Goal: Check status: Check status

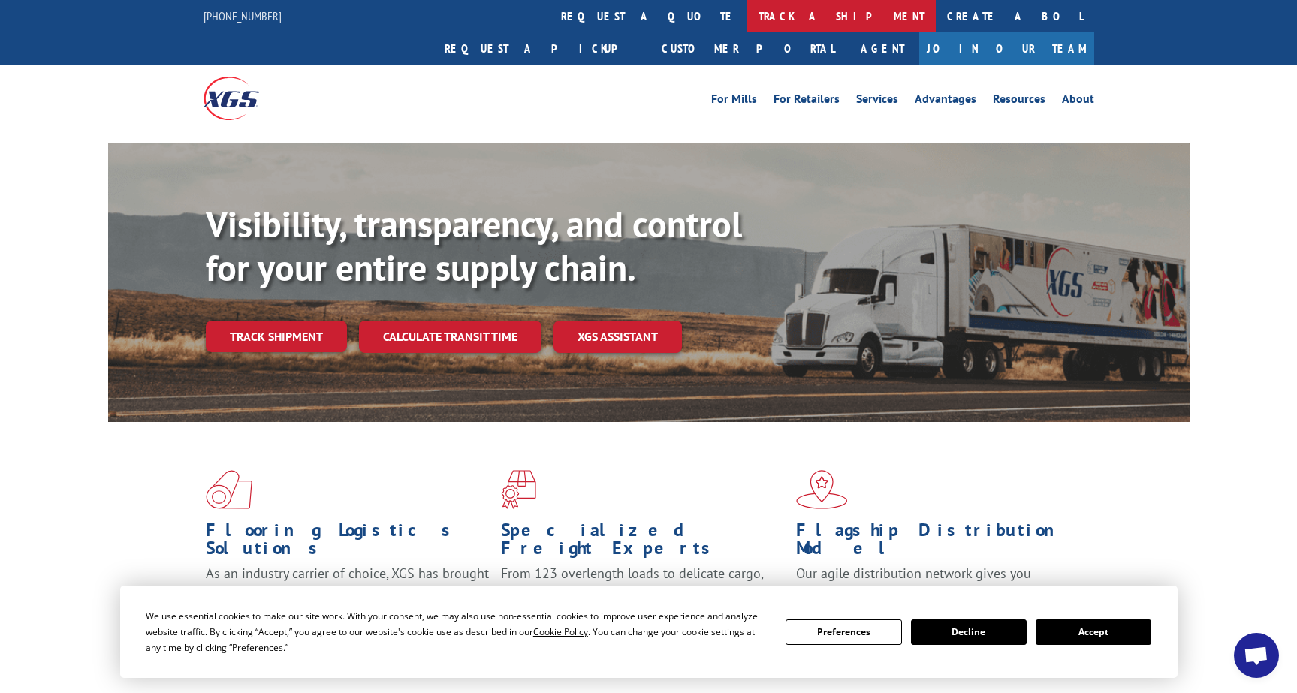
click at [747, 17] on link "track a shipment" at bounding box center [841, 16] width 188 height 32
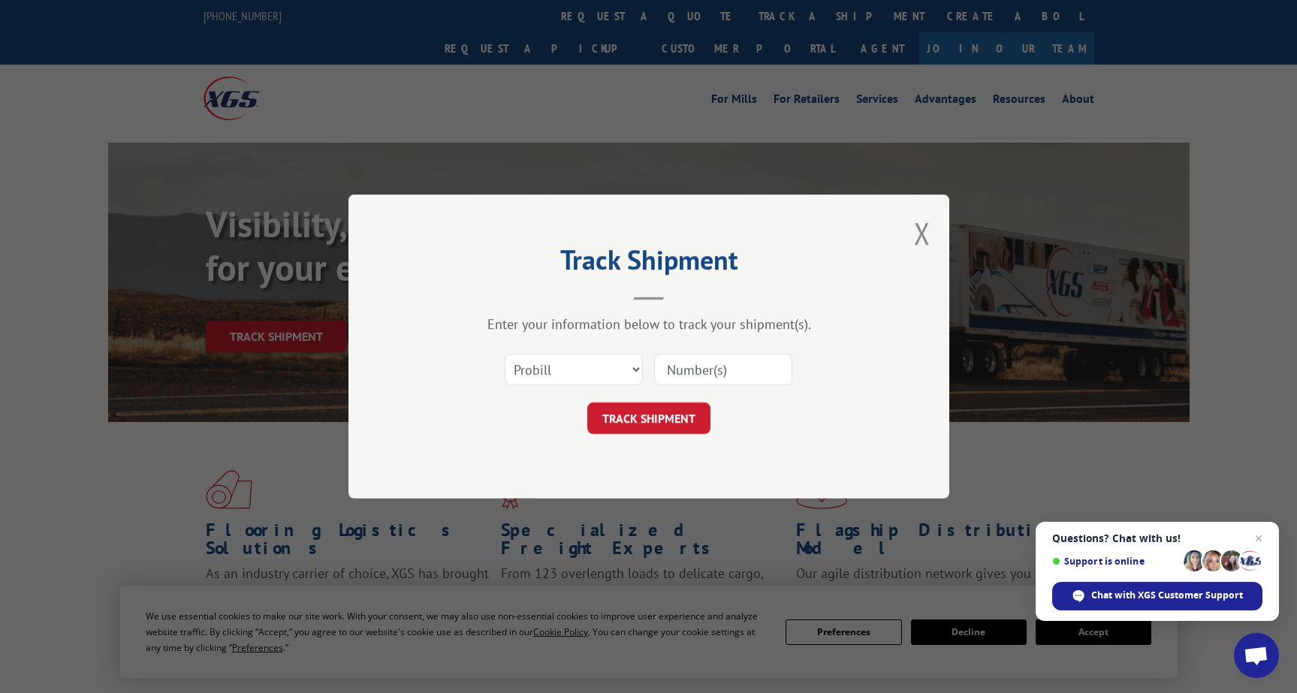
click at [721, 367] on input at bounding box center [723, 370] width 138 height 32
paste input "SO-0000000267480"
type input "SO-0000000267480"
click at [722, 372] on input at bounding box center [723, 370] width 138 height 32
paste input "SO-0000000267480"
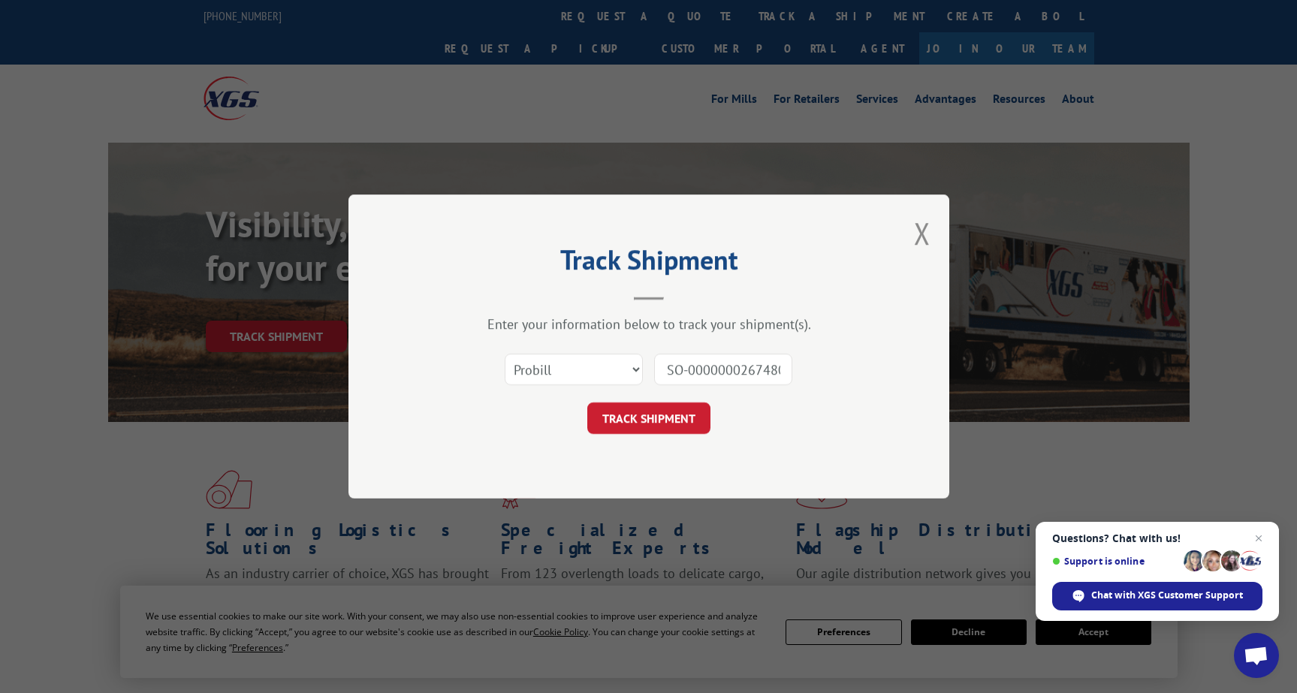
scroll to position [0, 4]
type input "SO-0000000267480"
click at [652, 417] on button "TRACK SHIPMENT" at bounding box center [648, 418] width 123 height 32
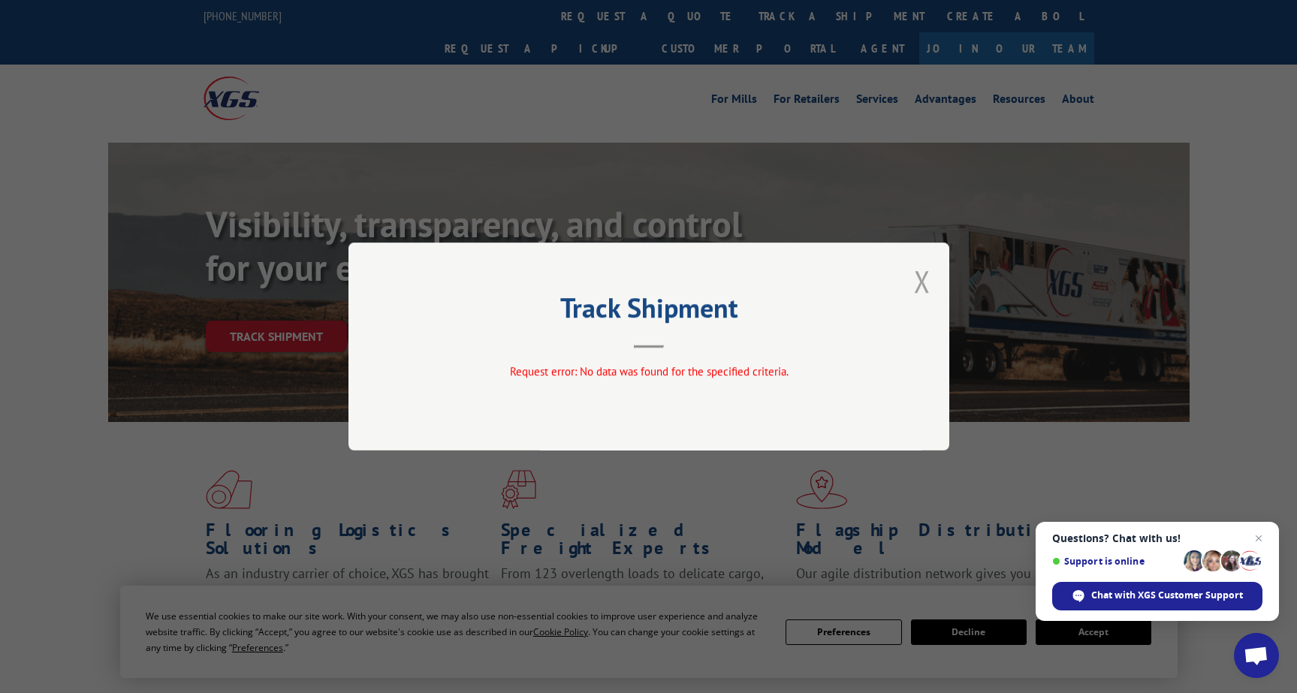
click at [921, 278] on button "Close modal" at bounding box center [922, 281] width 17 height 40
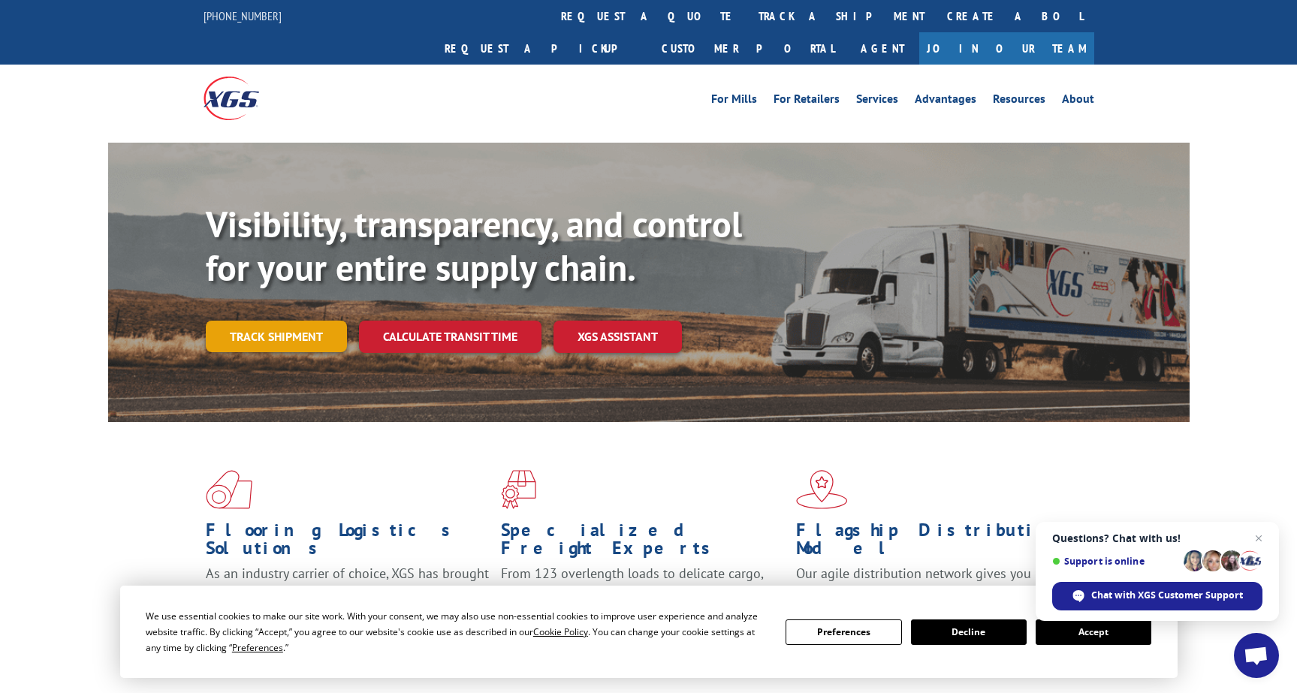
click at [292, 321] on link "Track shipment" at bounding box center [276, 337] width 141 height 32
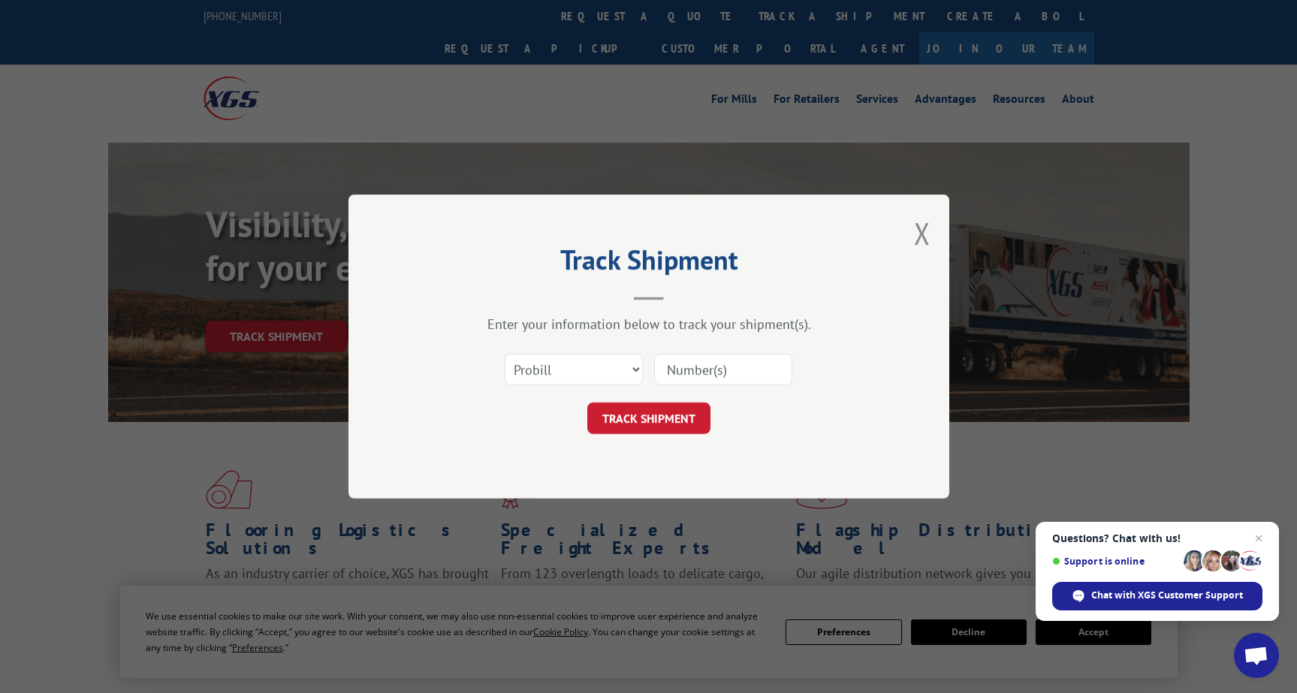
click at [719, 372] on input at bounding box center [723, 370] width 138 height 32
click at [619, 369] on select "Select category... Probill BOL PO" at bounding box center [574, 370] width 138 height 32
click at [505, 354] on select "Select category... Probill BOL PO" at bounding box center [574, 370] width 138 height 32
click at [736, 360] on input at bounding box center [723, 370] width 138 height 32
type input "17591967"
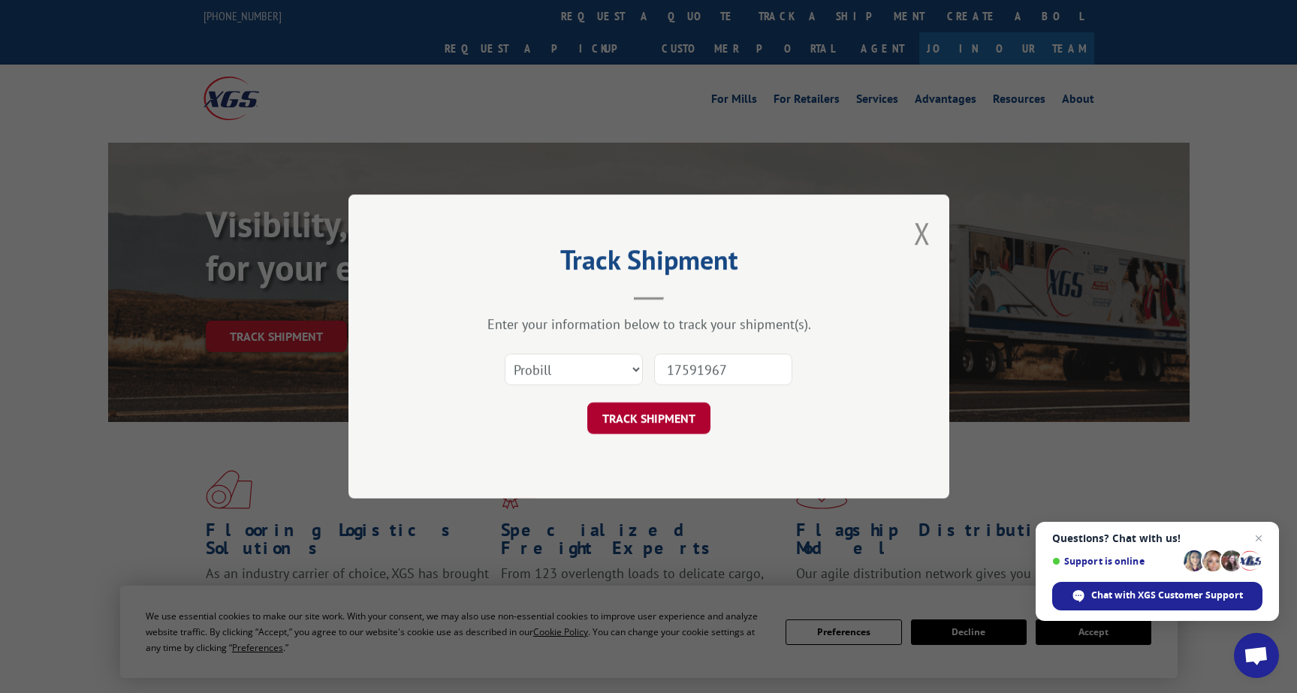
click at [660, 418] on button "TRACK SHIPMENT" at bounding box center [648, 418] width 123 height 32
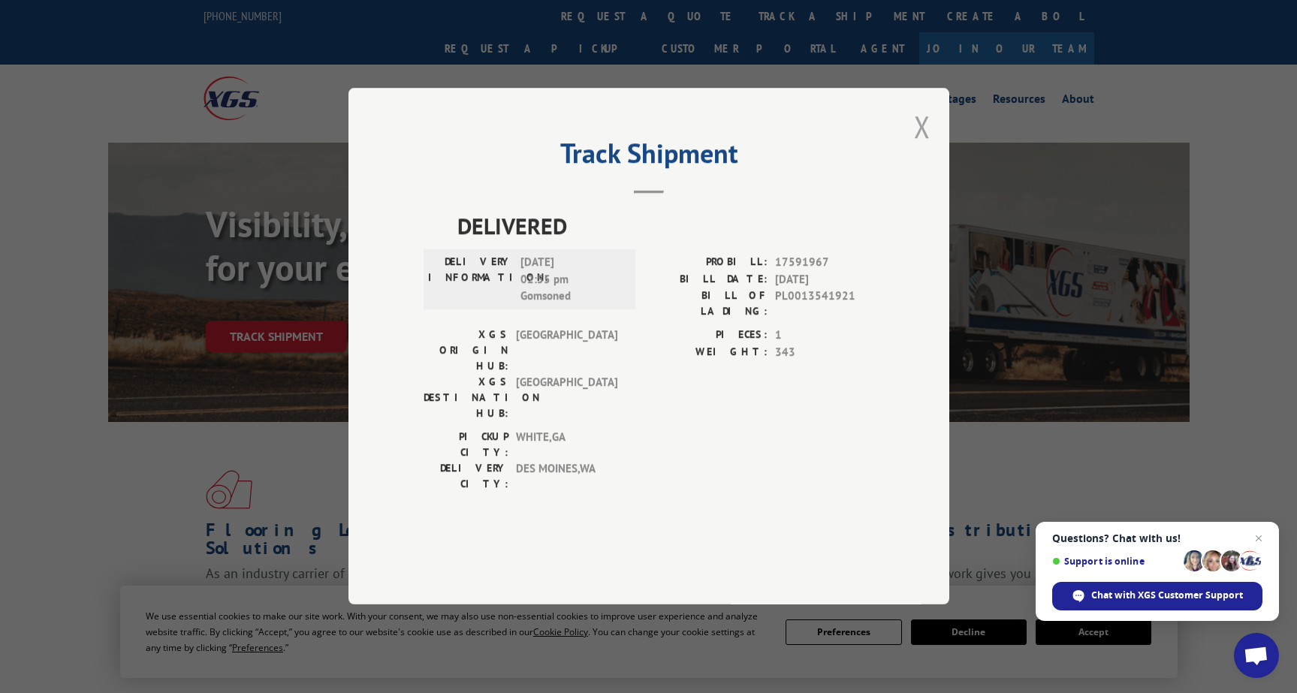
click at [916, 146] on button "Close modal" at bounding box center [922, 127] width 17 height 40
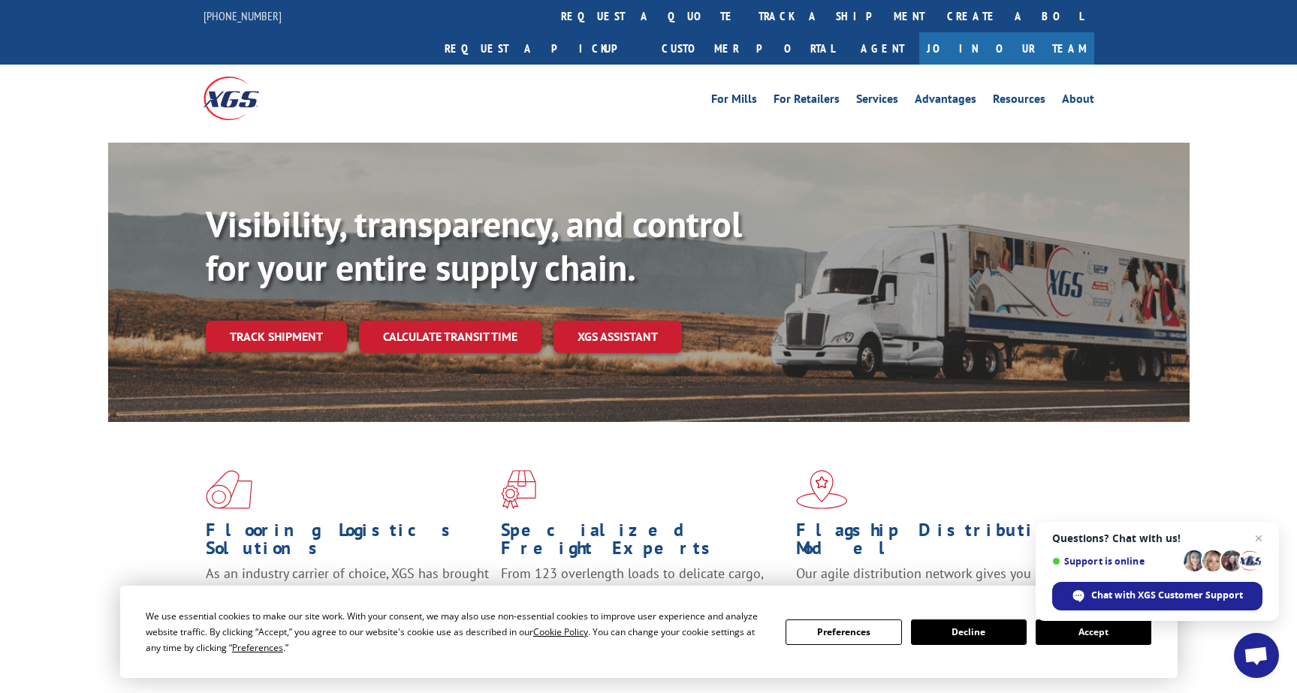
scroll to position [150, 0]
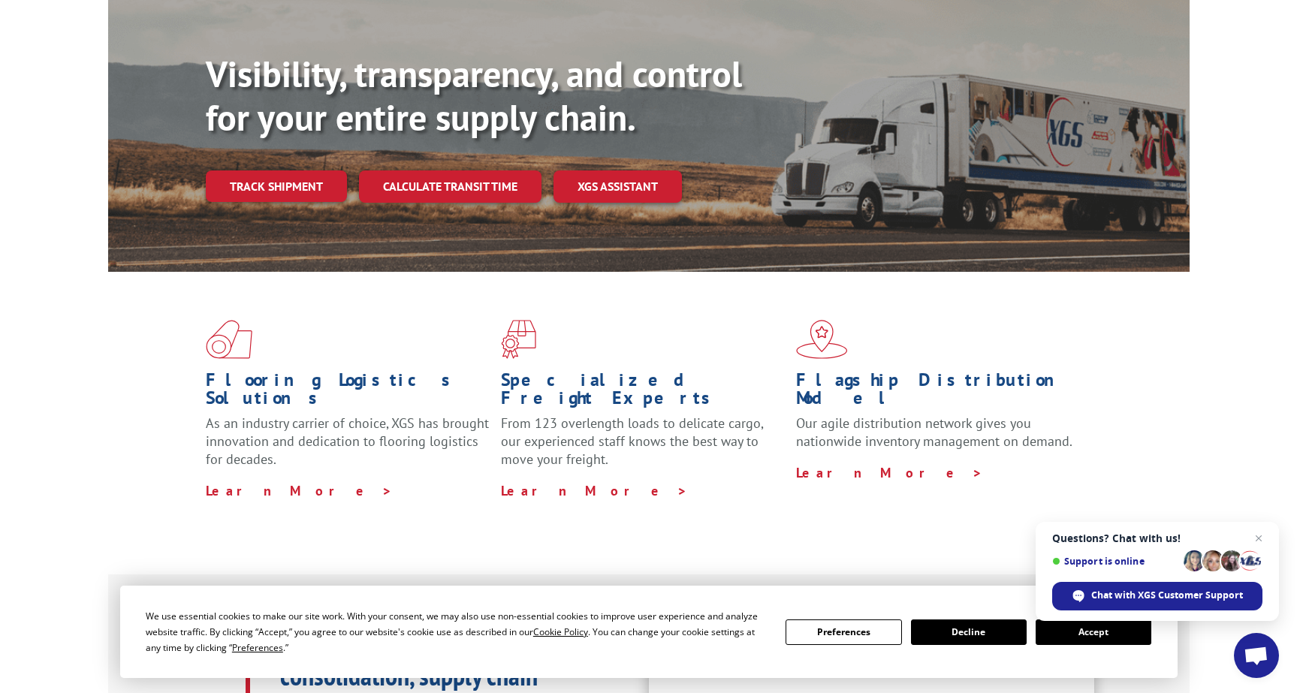
click at [299, 170] on link "Track shipment" at bounding box center [276, 186] width 141 height 32
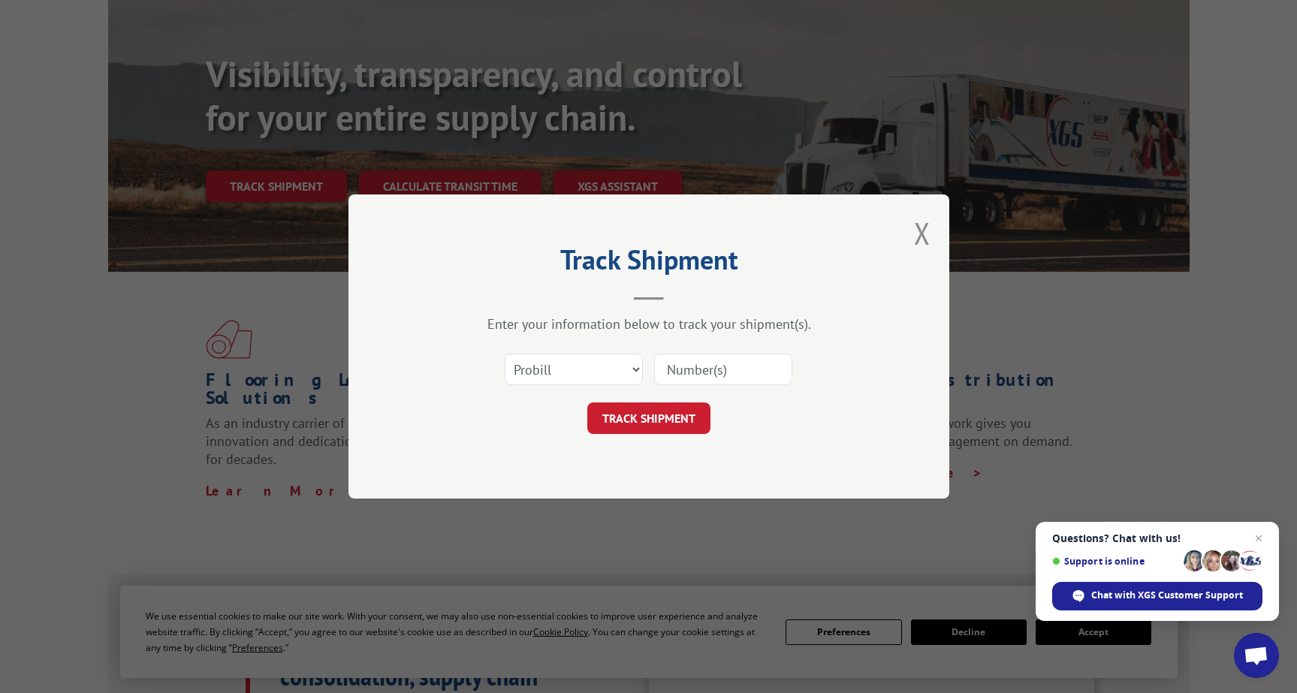
click at [707, 366] on input at bounding box center [723, 370] width 138 height 32
type input "17591967"
click button "TRACK SHIPMENT" at bounding box center [648, 418] width 123 height 32
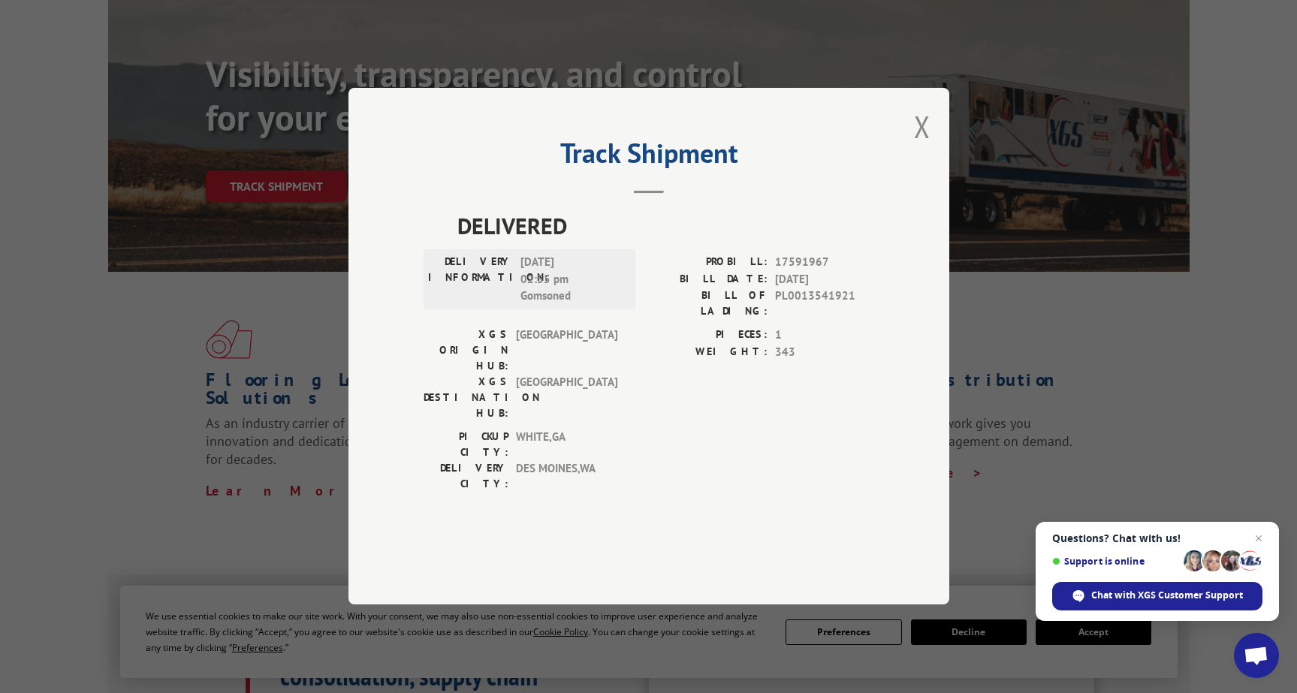
scroll to position [75, 0]
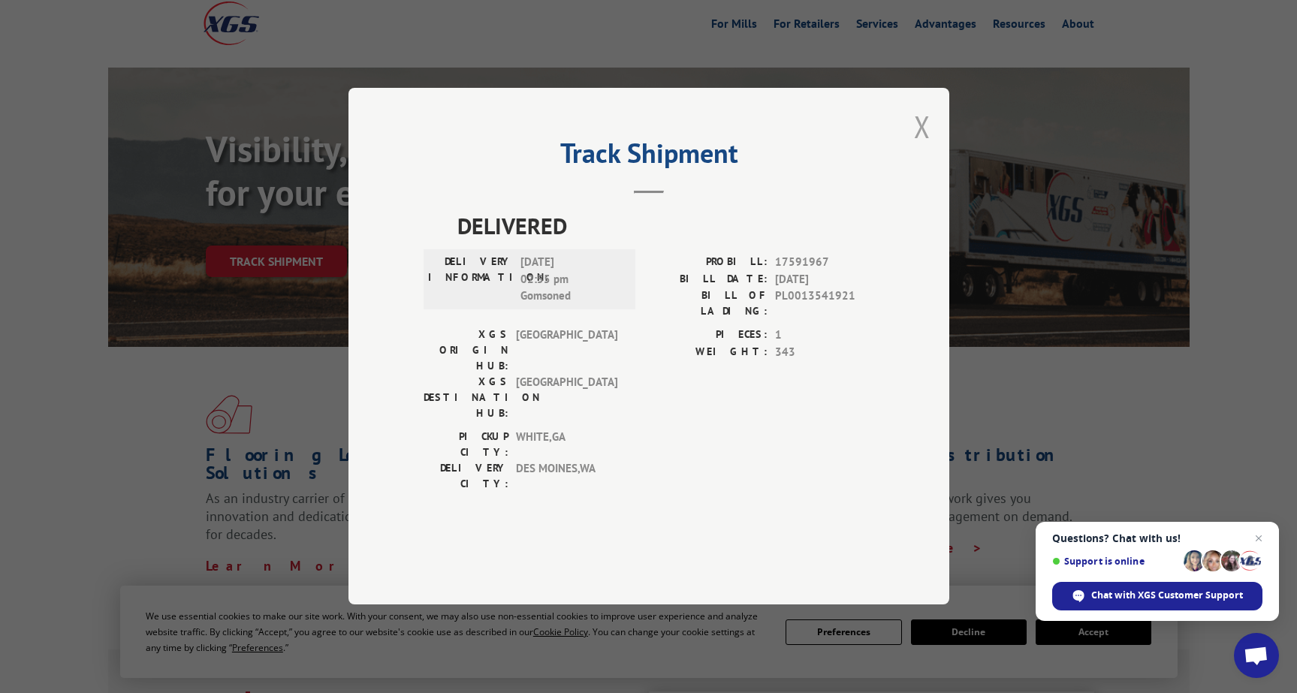
drag, startPoint x: 918, startPoint y: 172, endPoint x: 1023, endPoint y: 32, distance: 175.4
click at [920, 146] on button "Close modal" at bounding box center [922, 127] width 17 height 40
